Goal: Transaction & Acquisition: Subscribe to service/newsletter

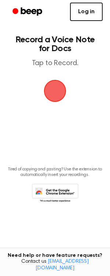
click at [84, 10] on link "Log in" at bounding box center [86, 12] width 33 height 18
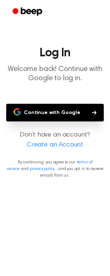
click at [60, 110] on button "Continue with Google" at bounding box center [55, 113] width 98 height 18
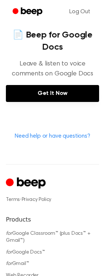
scroll to position [331, 0]
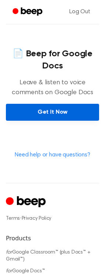
click at [49, 113] on link "Get It Now" at bounding box center [52, 112] width 93 height 17
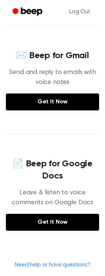
scroll to position [220, 0]
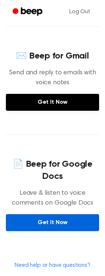
click at [46, 224] on link "Get It Now" at bounding box center [52, 222] width 93 height 17
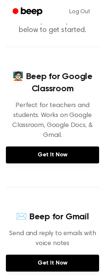
scroll to position [0, 0]
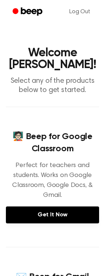
click at [23, 11] on icon "Beep" at bounding box center [27, 11] width 31 height 11
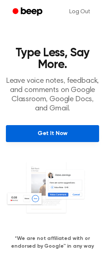
click at [51, 137] on link "Get It Now" at bounding box center [52, 133] width 93 height 17
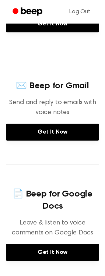
scroll to position [220, 0]
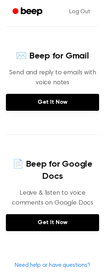
click at [50, 162] on h4 "📄 Beep for Google Docs" at bounding box center [52, 170] width 93 height 24
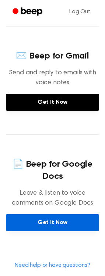
click at [48, 219] on link "Get It Now" at bounding box center [52, 222] width 93 height 17
